Goal: Navigation & Orientation: Find specific page/section

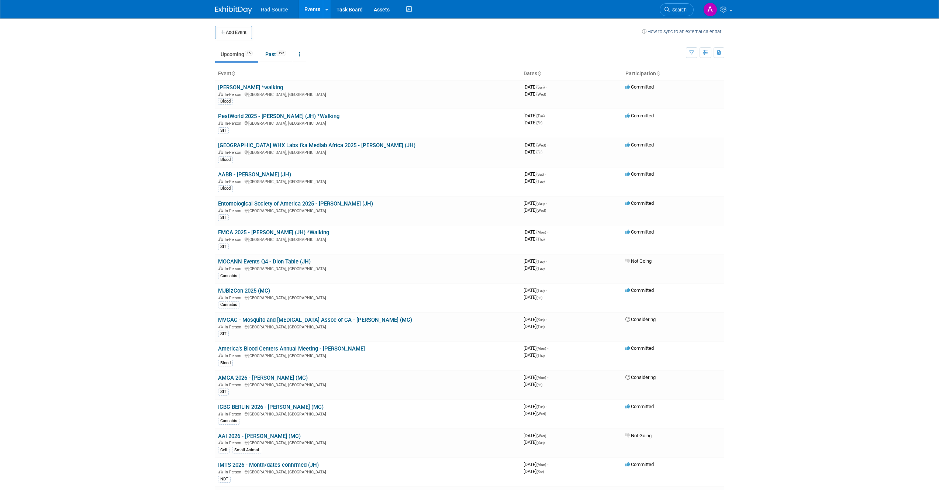
click at [135, 101] on body "Rad Source Events Add Event Bulk Upload Events Shareable Event Boards Recently …" at bounding box center [469, 245] width 939 height 490
click at [181, 147] on body "Rad Source Events Add Event Bulk Upload Events Shareable Event Boards Recently …" at bounding box center [469, 245] width 939 height 490
click at [161, 145] on body "Rad Source Events Add Event Bulk Upload Events Shareable Event Boards Recently …" at bounding box center [469, 245] width 939 height 490
click at [171, 106] on body "Rad Source Events Add Event Bulk Upload Events Shareable Event Boards Recently …" at bounding box center [469, 245] width 939 height 490
click at [306, 203] on link "Entomological Society of America 2025 - [PERSON_NAME] (JH)" at bounding box center [295, 203] width 155 height 7
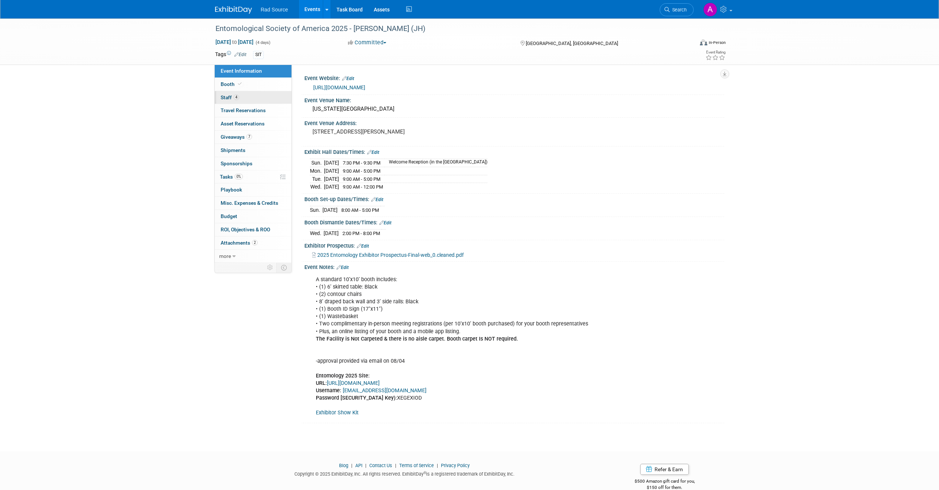
click at [235, 100] on span "4" at bounding box center [237, 97] width 6 height 6
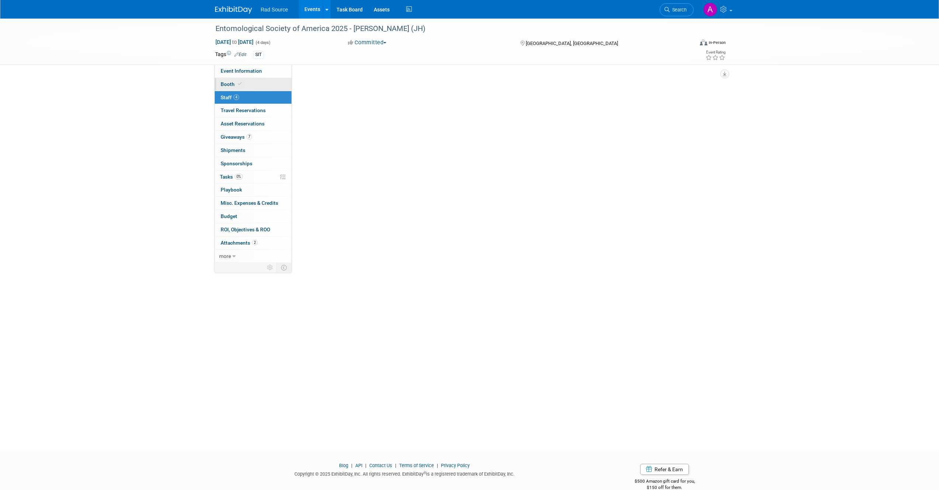
click at [232, 86] on span "Booth" at bounding box center [232, 84] width 23 height 6
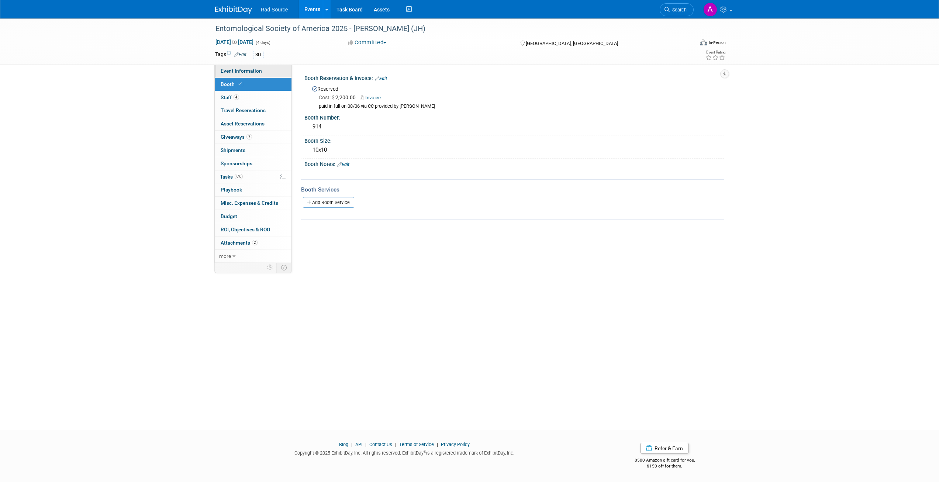
click at [233, 73] on span "Event Information" at bounding box center [241, 71] width 41 height 6
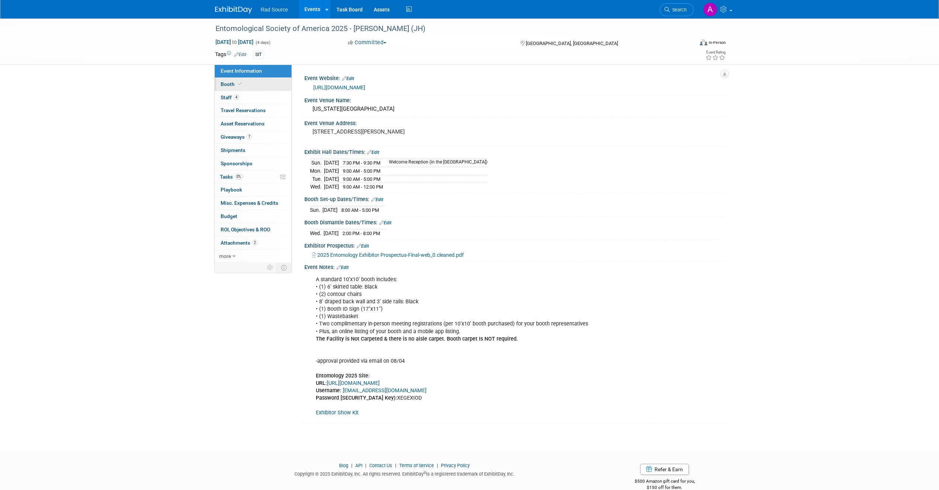
click at [222, 83] on span "Booth" at bounding box center [232, 84] width 23 height 6
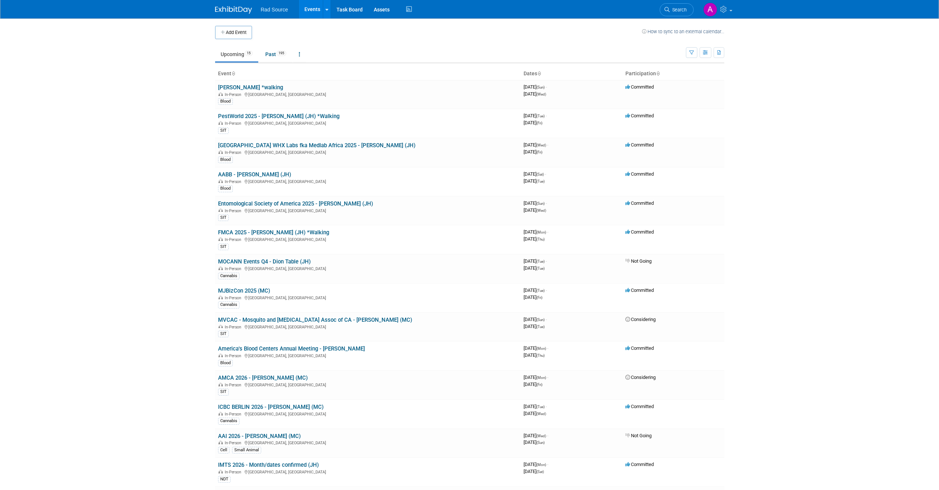
click at [172, 202] on body "Rad Source Events Add Event Bulk Upload Events Shareable Event Boards Recently …" at bounding box center [469, 245] width 939 height 490
click at [257, 292] on link "MJBizCon 2025 (MC)" at bounding box center [244, 291] width 52 height 7
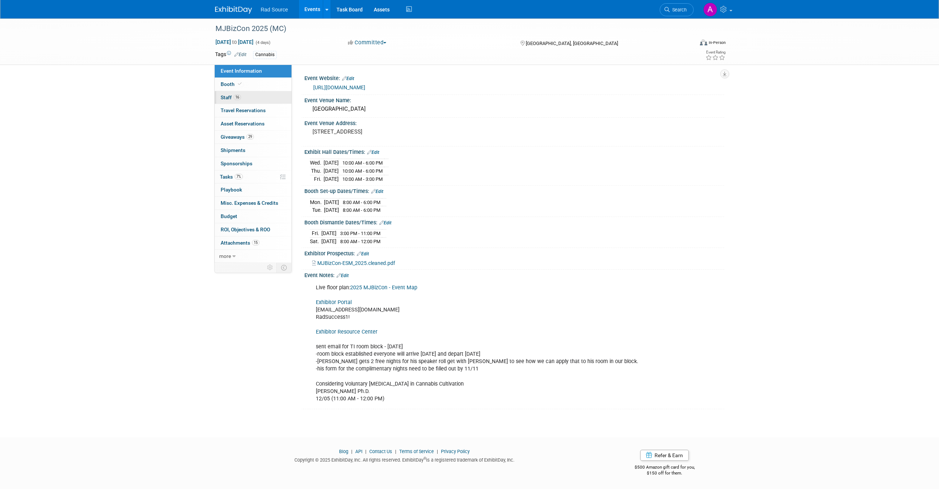
click at [244, 94] on link "16 Staff 16" at bounding box center [253, 97] width 77 height 13
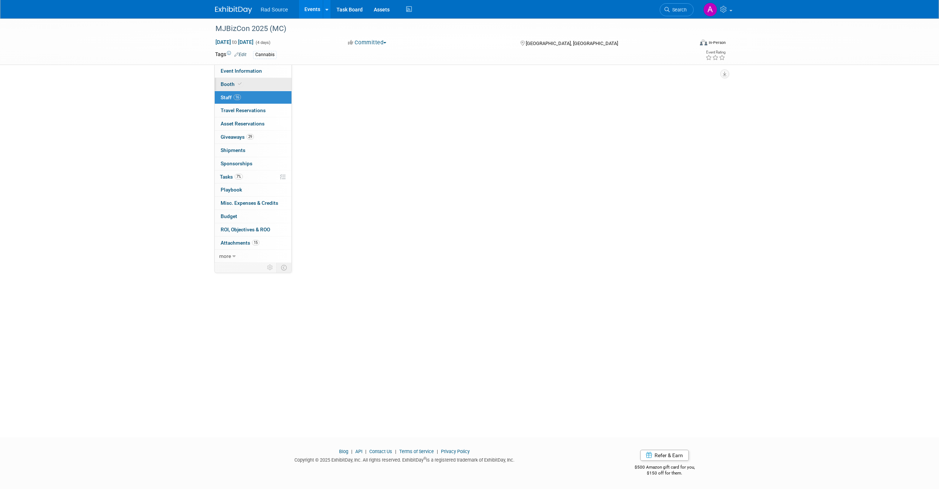
click at [248, 83] on link "Booth" at bounding box center [253, 84] width 77 height 13
